Goal: Information Seeking & Learning: Find specific fact

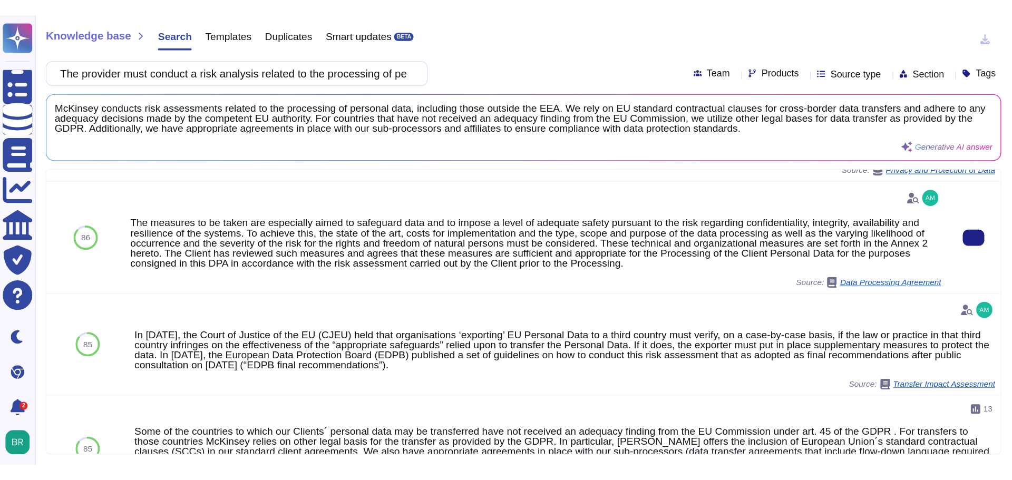
scroll to position [369, 0]
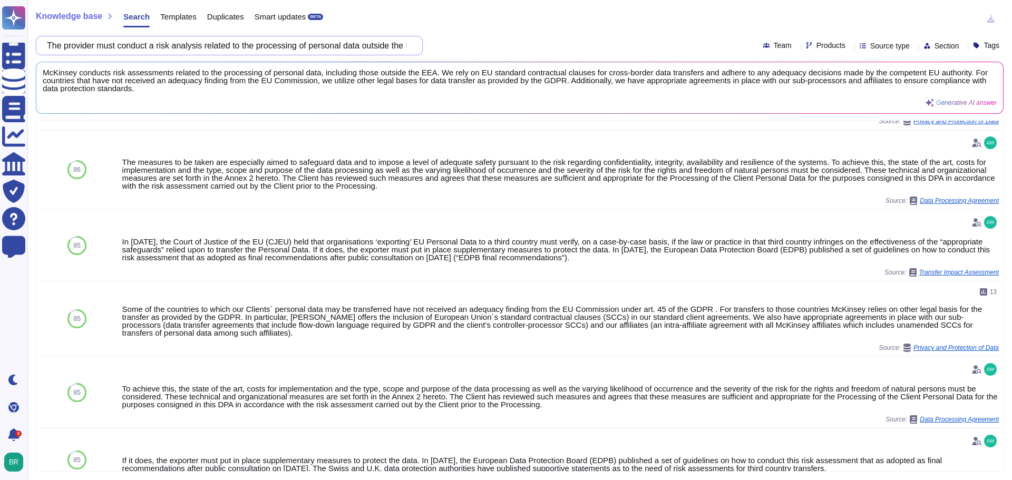
click at [276, 51] on input "The provider must conduct a risk analysis related to the processing of personal…" at bounding box center [227, 45] width 370 height 18
paste input "Strong requirements for virtual machine configuration (hardening"
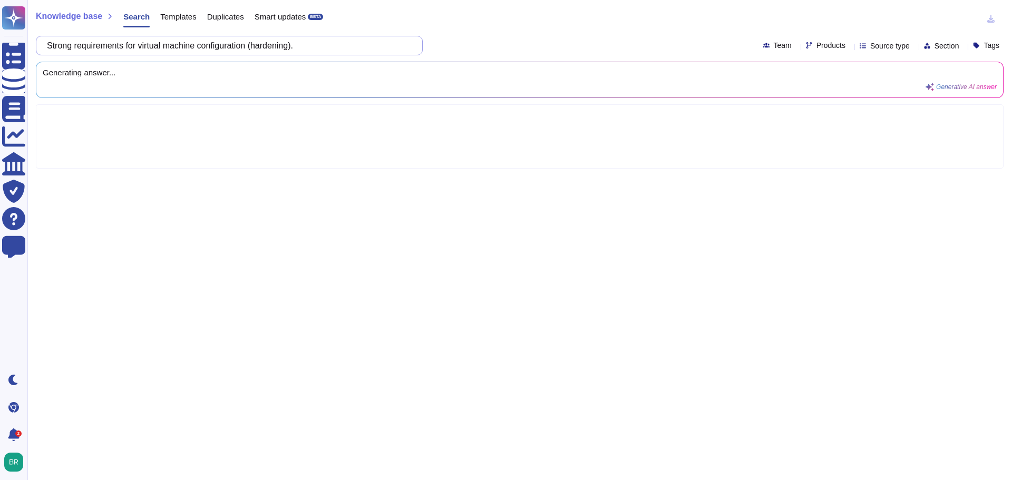
scroll to position [0, 0]
drag, startPoint x: 328, startPoint y: 47, endPoint x: 271, endPoint y: 46, distance: 56.9
click at [271, 46] on input "Strong requirements for virtual machine configuration (hardening)." at bounding box center [227, 45] width 370 height 18
click at [308, 50] on input "Strong requirements for virtual machine configuration (hardening)." at bounding box center [227, 45] width 370 height 18
drag, startPoint x: 322, startPoint y: 43, endPoint x: 68, endPoint y: 44, distance: 254.1
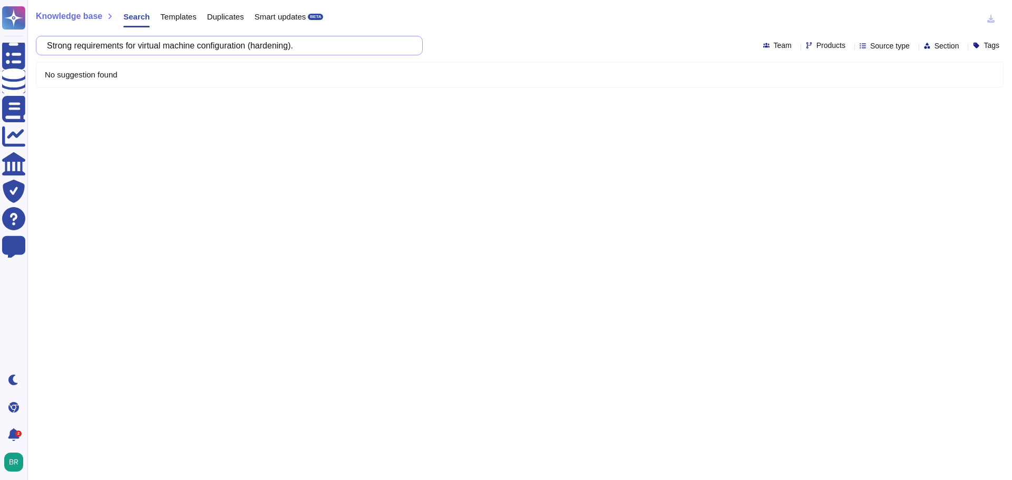
click at [68, 44] on input "Strong requirements for virtual machine configuration (hardening)." at bounding box center [227, 45] width 370 height 18
click at [102, 46] on input "Strong requirements for virtual machine configuration (hardening)." at bounding box center [227, 45] width 370 height 18
drag, startPoint x: 85, startPoint y: 43, endPoint x: -79, endPoint y: 61, distance: 164.9
click at [0, 61] on html "Questionnaires Knowledge Base Documents Analytics CAIQ / SIG Trust Center Help …" at bounding box center [506, 240] width 1012 height 480
click at [114, 46] on input "Strong requirements for virtual machine configuration (hardening)." at bounding box center [227, 45] width 370 height 18
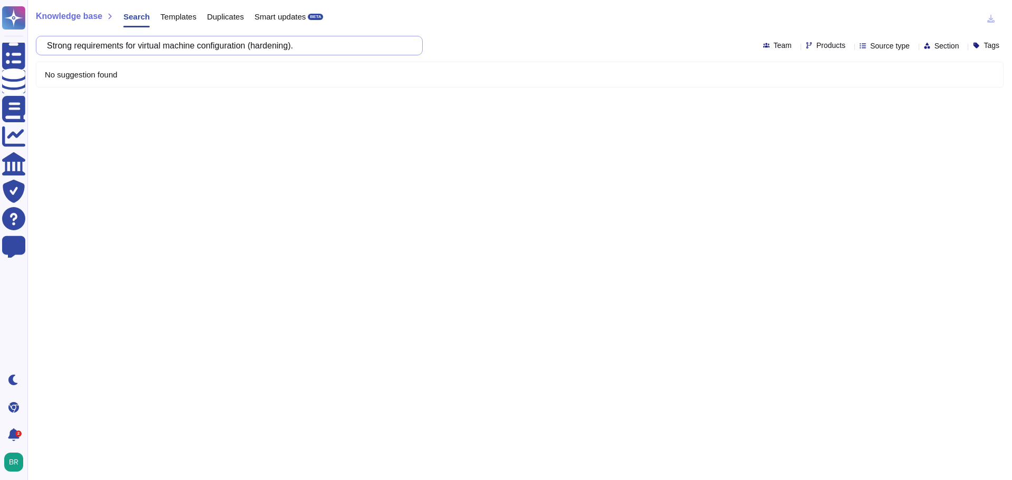
drag, startPoint x: 83, startPoint y: 46, endPoint x: -9, endPoint y: 47, distance: 92.3
click at [0, 47] on html "Questionnaires Knowledge Base Documents Analytics CAIQ / SIG Trust Center Help …" at bounding box center [506, 240] width 1012 height 480
click at [235, 35] on div "Knowledge base Search Templates Duplicates Smart updates BETA requirements for …" at bounding box center [519, 240] width 985 height 480
click at [234, 40] on input "requirements for virtual machine configuration (hardening)." at bounding box center [227, 45] width 370 height 18
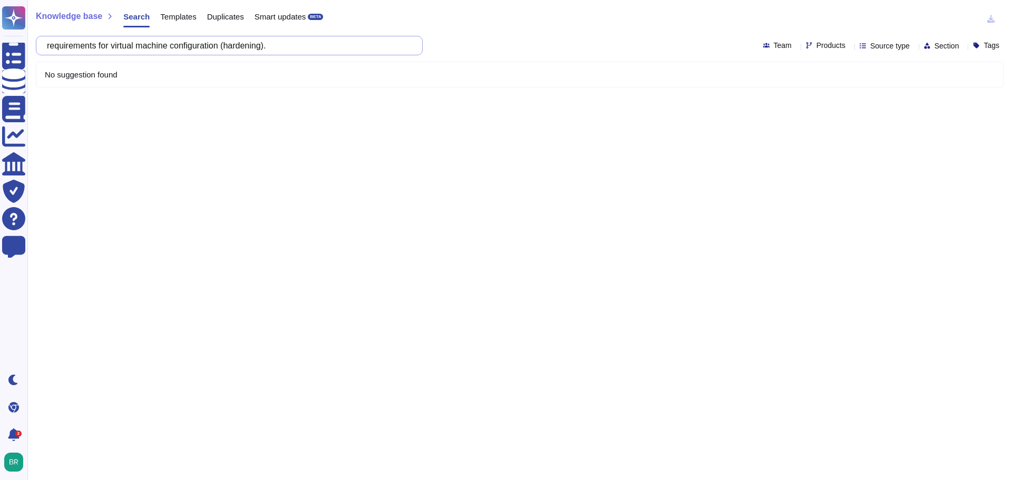
click at [234, 40] on input "requirements for virtual machine configuration (hardening)." at bounding box center [227, 45] width 370 height 18
paste input "Requirement to define responsibilities in contracts with subcontractors (Contro…"
type input "Requirement to define responsibilities in contracts with subcontractors (Contro…"
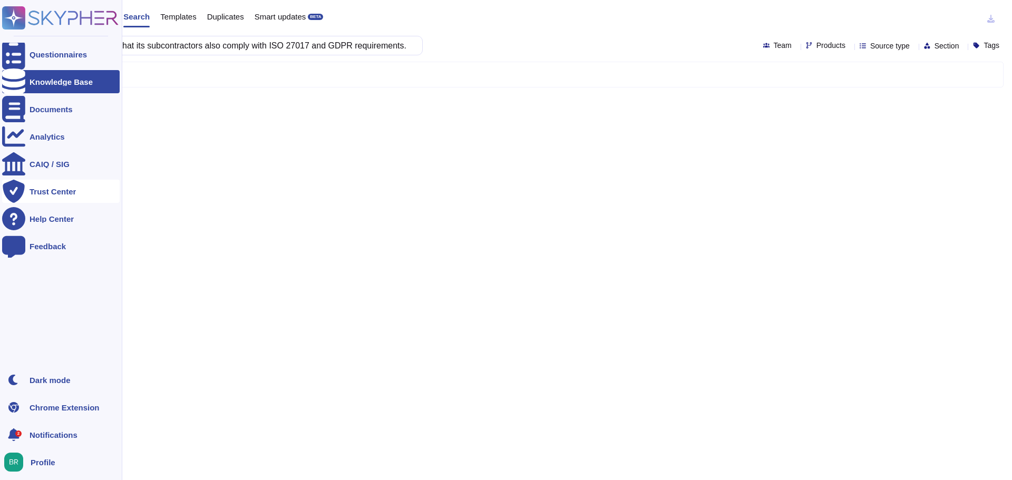
scroll to position [0, 0]
